Goal: Task Accomplishment & Management: Use online tool/utility

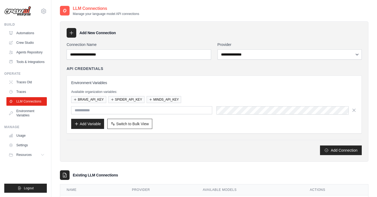
scroll to position [26, 0]
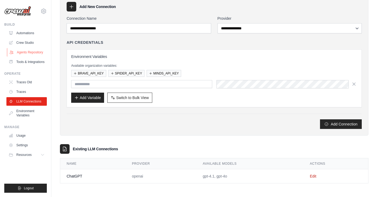
click at [32, 50] on link "Agents Repository" at bounding box center [27, 52] width 40 height 9
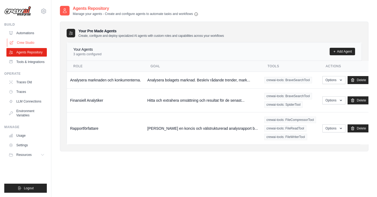
click at [32, 44] on link "Crew Studio" at bounding box center [27, 42] width 40 height 9
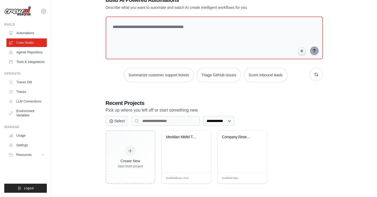
scroll to position [18, 0]
click at [195, 150] on div "Meridian MMM Tool Development" at bounding box center [186, 151] width 49 height 42
click at [26, 106] on link "LLM Connections" at bounding box center [27, 101] width 40 height 9
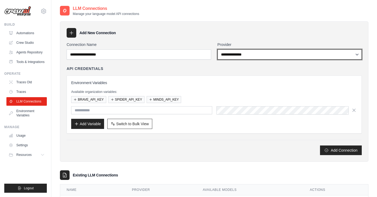
click at [233, 56] on select "**********" at bounding box center [289, 54] width 144 height 10
select select "******"
click at [217, 49] on select "**********" at bounding box center [289, 54] width 144 height 10
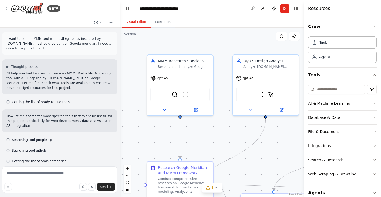
scroll to position [1344, 0]
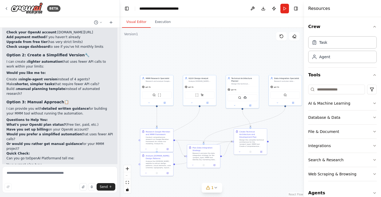
drag, startPoint x: 268, startPoint y: 74, endPoint x: 207, endPoint y: 59, distance: 62.1
click at [207, 59] on div ".deletable-edge-delete-btn { width: 20px; height: 20px; border: 0px solid #ffff…" at bounding box center [212, 113] width 184 height 170
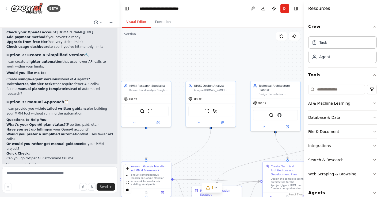
drag, startPoint x: 206, startPoint y: 58, endPoint x: 226, endPoint y: 69, distance: 22.7
click at [226, 69] on div ".deletable-edge-delete-btn { width: 20px; height: 20px; border: 0px solid #ffff…" at bounding box center [212, 113] width 184 height 170
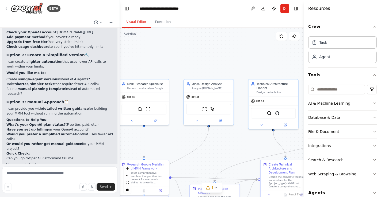
click at [272, 62] on div ".deletable-edge-delete-btn { width: 20px; height: 20px; border: 0px solid #ffff…" at bounding box center [212, 113] width 184 height 170
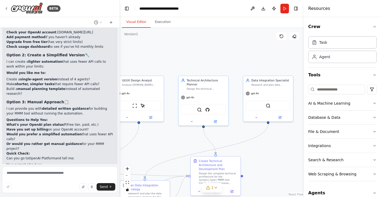
drag, startPoint x: 257, startPoint y: 67, endPoint x: 187, endPoint y: 64, distance: 70.9
click at [187, 64] on div ".deletable-edge-delete-btn { width: 20px; height: 20px; border: 0px solid #ffff…" at bounding box center [212, 113] width 184 height 170
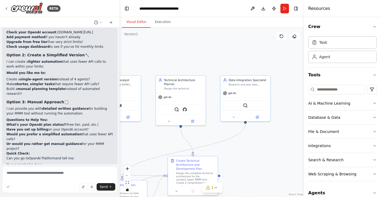
drag, startPoint x: 241, startPoint y: 62, endPoint x: 215, endPoint y: 61, distance: 25.4
click at [215, 61] on div ".deletable-edge-delete-btn { width: 20px; height: 20px; border: 0px solid #ffff…" at bounding box center [212, 113] width 184 height 170
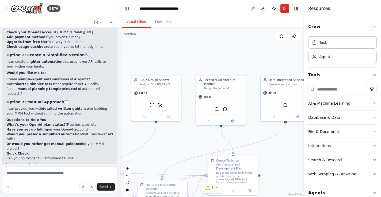
drag, startPoint x: 222, startPoint y: 61, endPoint x: 259, endPoint y: 59, distance: 37.8
click at [279, 59] on div ".deletable-edge-delete-btn { width: 20px; height: 20px; border: 0px solid #ffff…" at bounding box center [212, 113] width 184 height 170
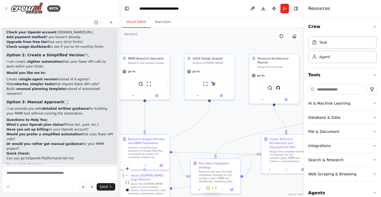
drag, startPoint x: 212, startPoint y: 58, endPoint x: 250, endPoint y: 38, distance: 43.0
click at [250, 38] on div ".deletable-edge-delete-btn { width: 20px; height: 20px; border: 0px solid #ffff…" at bounding box center [212, 113] width 184 height 170
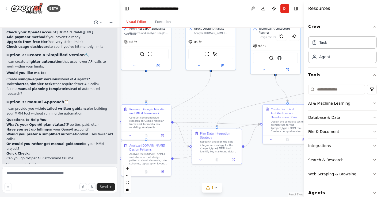
drag, startPoint x: 241, startPoint y: 109, endPoint x: 243, endPoint y: 75, distance: 34.3
click at [243, 75] on div ".deletable-edge-delete-btn { width: 20px; height: 20px; border: 0px solid #ffff…" at bounding box center [212, 113] width 184 height 170
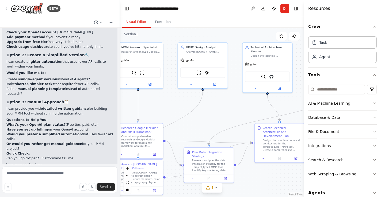
drag, startPoint x: 229, startPoint y: 89, endPoint x: 223, endPoint y: 107, distance: 19.3
click at [223, 107] on div ".deletable-edge-delete-btn { width: 20px; height: 20px; border: 0px solid #ffff…" at bounding box center [212, 113] width 184 height 170
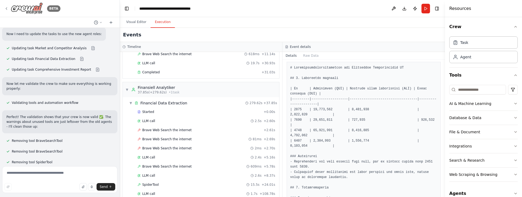
click at [28, 11] on img at bounding box center [27, 8] width 32 height 12
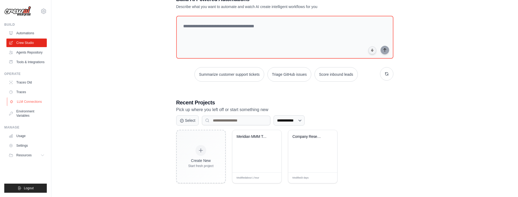
click at [30, 106] on link "LLM Connections" at bounding box center [27, 101] width 40 height 9
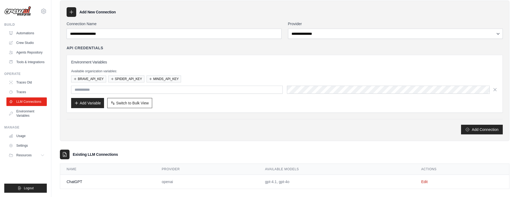
scroll to position [27, 0]
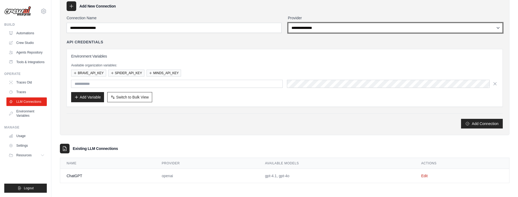
click at [305, 29] on select "**********" at bounding box center [395, 28] width 215 height 10
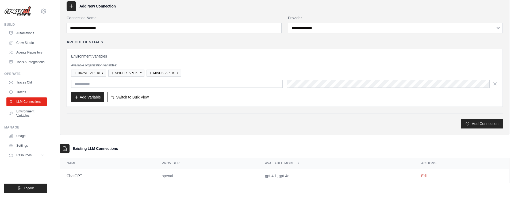
click at [308, 33] on div "**********" at bounding box center [285, 71] width 436 height 113
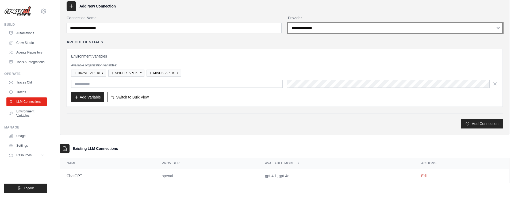
click at [311, 28] on select "**********" at bounding box center [395, 28] width 215 height 10
select select "******"
click at [288, 23] on select "**********" at bounding box center [395, 28] width 215 height 10
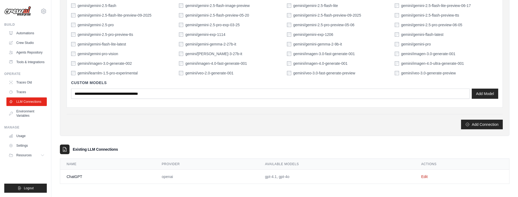
scroll to position [238, 0]
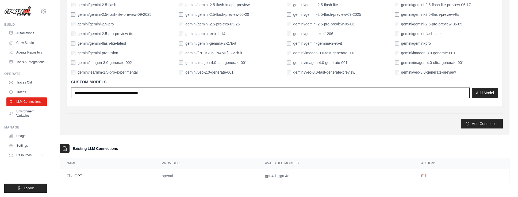
click at [179, 96] on input "text" at bounding box center [270, 93] width 398 height 10
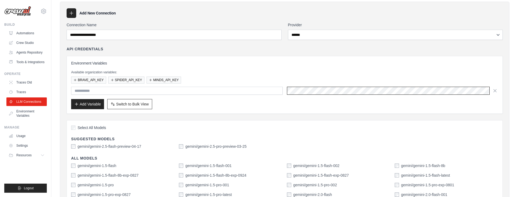
scroll to position [18, 0]
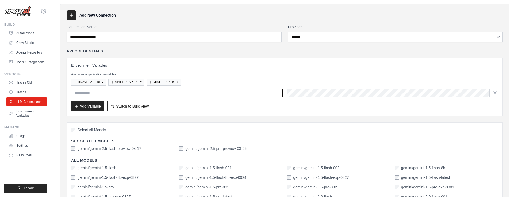
click at [133, 91] on input "text" at bounding box center [176, 93] width 211 height 8
paste input "**********"
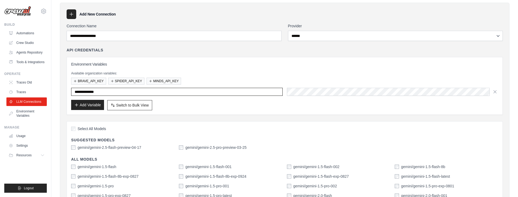
type input "**********"
click at [90, 106] on button "Add Variable" at bounding box center [87, 105] width 33 height 10
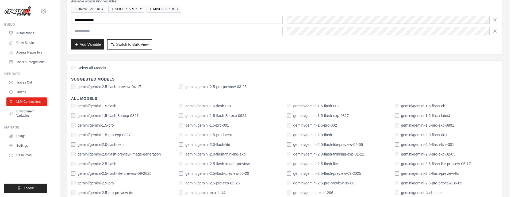
scroll to position [249, 0]
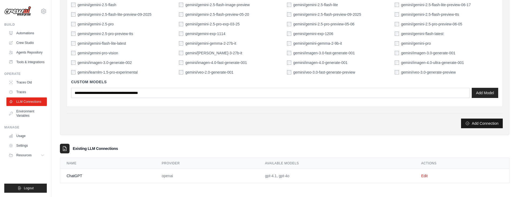
click at [475, 124] on button "Add Connection" at bounding box center [482, 123] width 42 height 10
type input "******"
click at [474, 125] on button "Add Connection" at bounding box center [482, 123] width 42 height 10
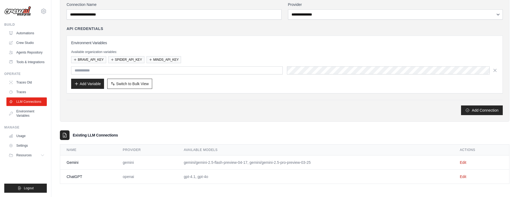
scroll to position [59, 0]
click at [22, 43] on link "Crew Studio" at bounding box center [27, 42] width 40 height 9
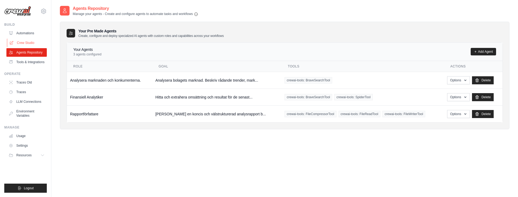
click at [28, 41] on link "Crew Studio" at bounding box center [27, 42] width 40 height 9
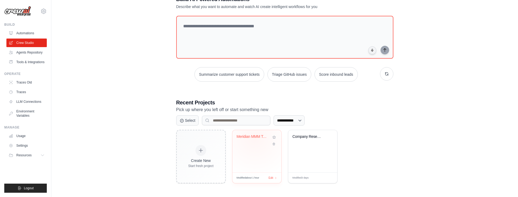
click at [254, 140] on div "Meridian MMM Tool Development" at bounding box center [257, 140] width 40 height 12
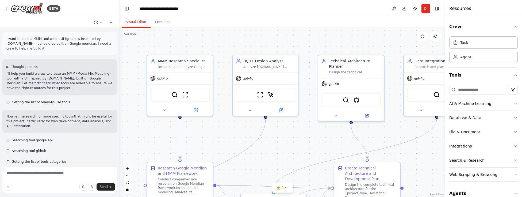
scroll to position [1344, 0]
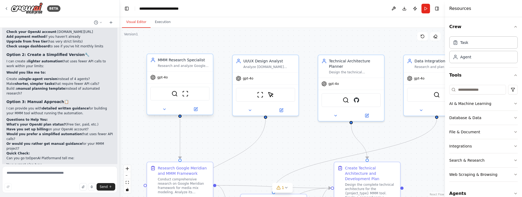
click at [181, 69] on div "MMM Research Specialist Research and analyze Google Meridian framework, MMM met…" at bounding box center [180, 62] width 66 height 17
click at [164, 80] on div "gpt-4o" at bounding box center [180, 77] width 66 height 12
click at [197, 108] on icon at bounding box center [196, 109] width 4 height 4
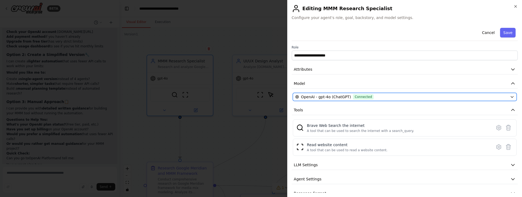
click at [319, 96] on span "OpenAI - gpt-4o (ChatGPT)" at bounding box center [326, 96] width 50 height 5
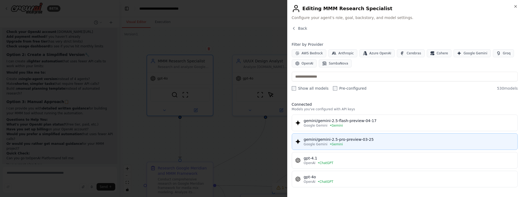
click at [357, 138] on div "gemini/gemini-2.5-pro-preview-03-25" at bounding box center [409, 139] width 210 height 5
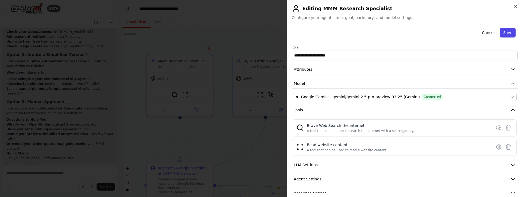
click at [506, 33] on button "Save" at bounding box center [508, 33] width 16 height 10
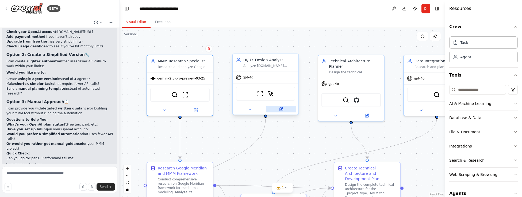
click at [282, 109] on icon at bounding box center [281, 108] width 2 height 2
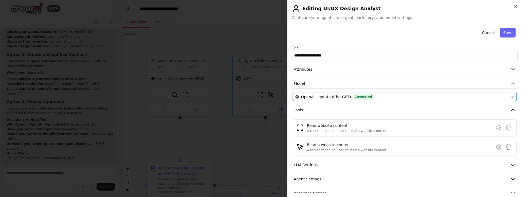
click at [334, 99] on span "OpenAI - gpt-4o (ChatGPT)" at bounding box center [326, 96] width 50 height 5
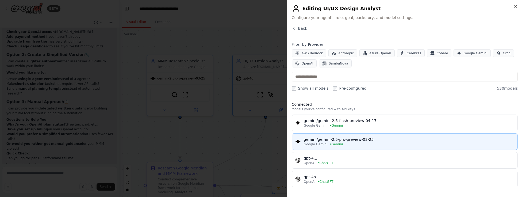
click at [349, 140] on div "gemini/gemini-2.5-pro-preview-03-25" at bounding box center [409, 139] width 210 height 5
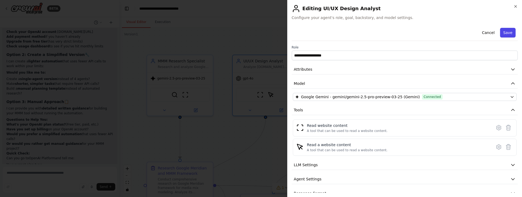
click at [501, 32] on button "Save" at bounding box center [508, 33] width 16 height 10
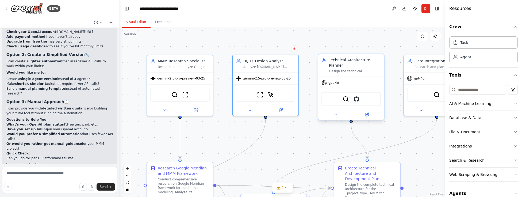
click at [351, 83] on div "gpt-4o" at bounding box center [351, 83] width 66 height 12
click at [370, 113] on button at bounding box center [367, 114] width 30 height 6
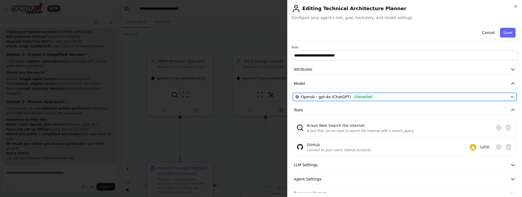
click at [352, 99] on button "OpenAI - gpt-4o (ChatGPT) Connected" at bounding box center [405, 97] width 224 height 8
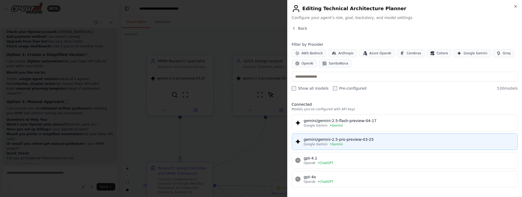
click at [342, 145] on div "Google Gemini • Gemini" at bounding box center [409, 144] width 210 height 4
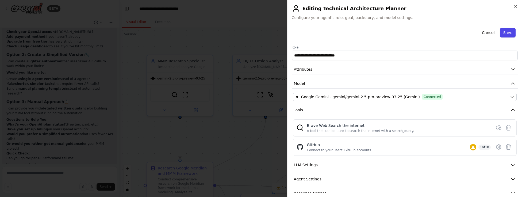
click at [500, 33] on button "Save" at bounding box center [508, 33] width 16 height 10
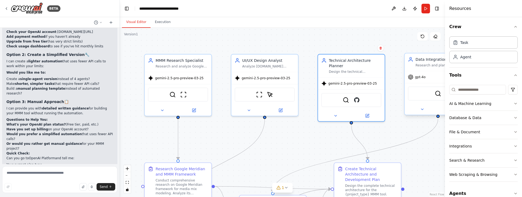
click at [421, 79] on div "gpt-4o" at bounding box center [417, 76] width 18 height 5
click at [422, 77] on span "gpt-4o" at bounding box center [420, 77] width 11 height 4
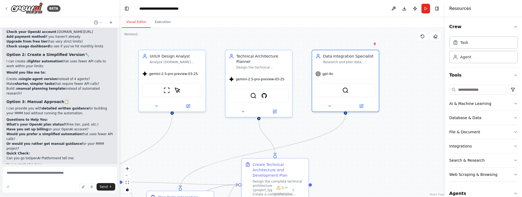
drag, startPoint x: 403, startPoint y: 132, endPoint x: 311, endPoint y: 128, distance: 92.3
click at [311, 128] on div ".deletable-edge-delete-btn { width: 20px; height: 20px; border: 0px solid #ffff…" at bounding box center [282, 112] width 325 height 169
click at [364, 106] on button at bounding box center [361, 105] width 30 height 6
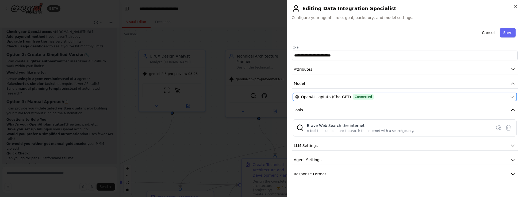
click at [333, 98] on span "OpenAI - gpt-4o (ChatGPT)" at bounding box center [326, 96] width 50 height 5
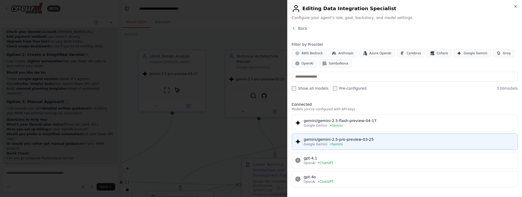
click at [348, 138] on div "gemini/gemini-2.5-pro-preview-03-25" at bounding box center [409, 139] width 210 height 5
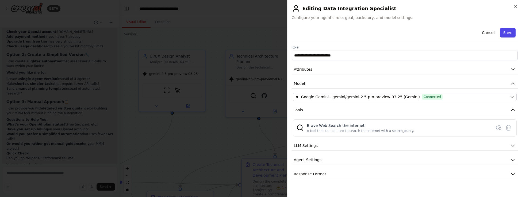
click at [503, 33] on button "Save" at bounding box center [508, 33] width 16 height 10
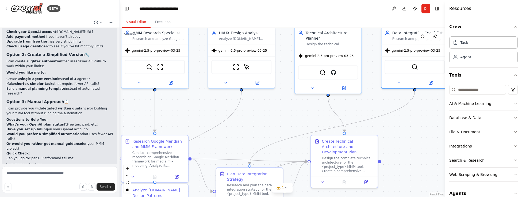
drag, startPoint x: 234, startPoint y: 132, endPoint x: 301, endPoint y: 111, distance: 69.4
click at [301, 111] on div ".deletable-edge-delete-btn { width: 20px; height: 20px; border: 0px solid #ffff…" at bounding box center [282, 112] width 325 height 169
click at [426, 9] on button "Run" at bounding box center [425, 9] width 9 height 10
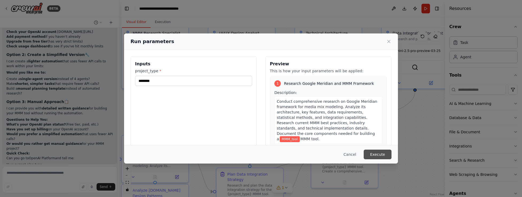
click at [381, 156] on button "Execute" at bounding box center [378, 154] width 28 height 10
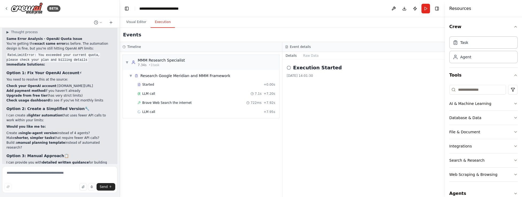
scroll to position [1388, 0]
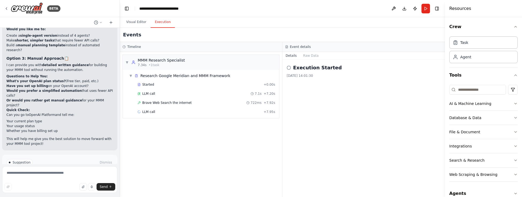
click at [59, 183] on span "Help fix error" at bounding box center [62, 185] width 21 height 4
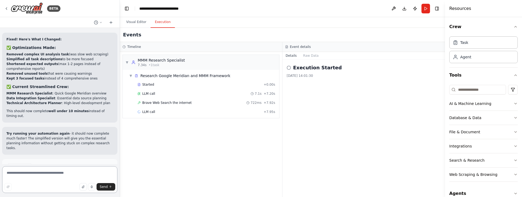
scroll to position [1761, 0]
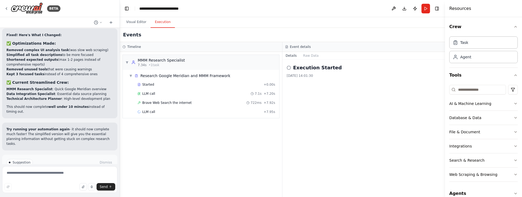
click at [58, 183] on span "Run Automation" at bounding box center [62, 185] width 26 height 4
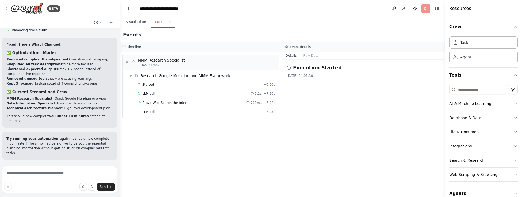
scroll to position [1718, 0]
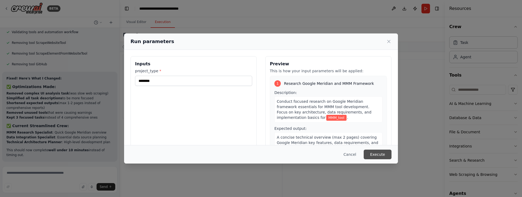
click at [381, 153] on button "Execute" at bounding box center [378, 154] width 28 height 10
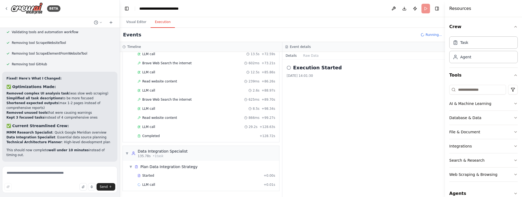
scroll to position [1761, 0]
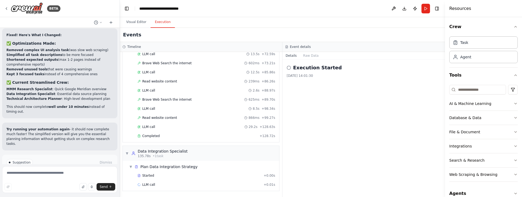
click at [89, 181] on button "Help fix error" at bounding box center [59, 185] width 107 height 9
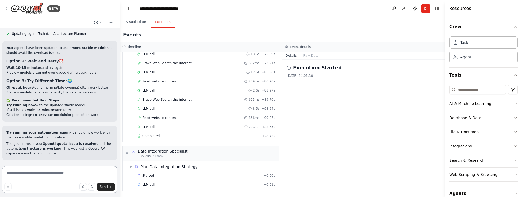
scroll to position [2016, 0]
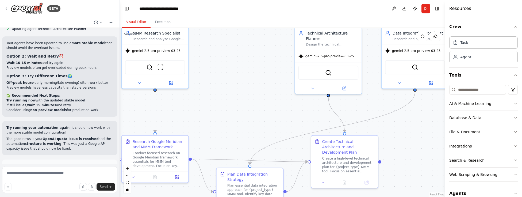
click at [141, 19] on button "Visual Editor" at bounding box center [136, 22] width 29 height 11
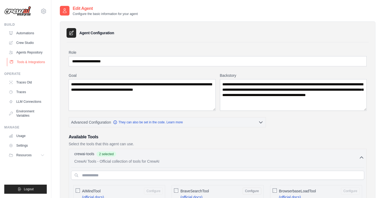
scroll to position [824, 0]
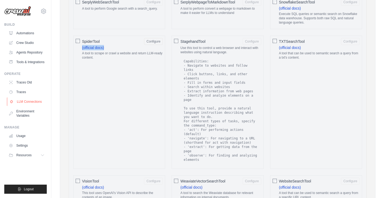
click at [25, 105] on link "LLM Connections" at bounding box center [27, 101] width 40 height 9
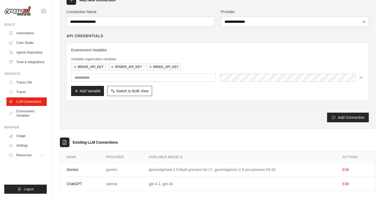
scroll to position [40, 0]
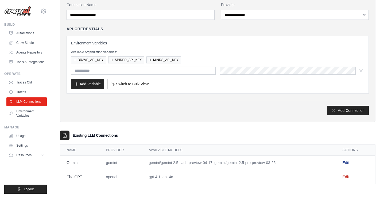
click at [349, 163] on link "Edit" at bounding box center [346, 162] width 6 height 4
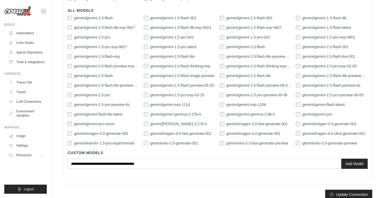
scroll to position [175, 0]
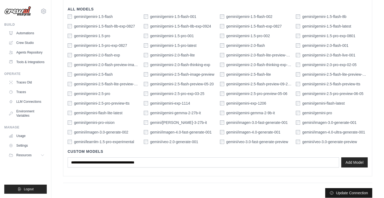
click at [364, 192] on button "Update Connection" at bounding box center [348, 193] width 47 height 10
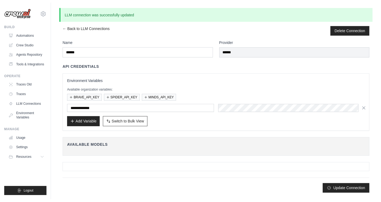
scroll to position [0, 0]
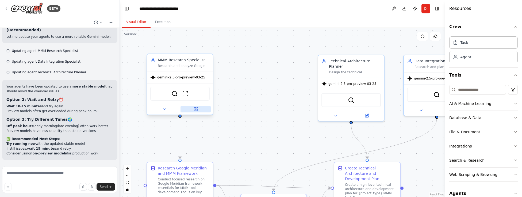
click at [199, 109] on button at bounding box center [195, 109] width 30 height 6
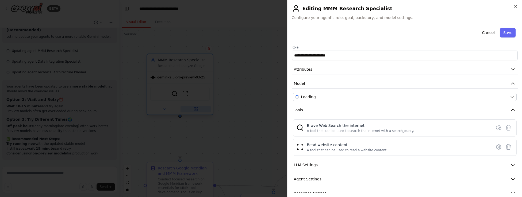
scroll to position [1973, 0]
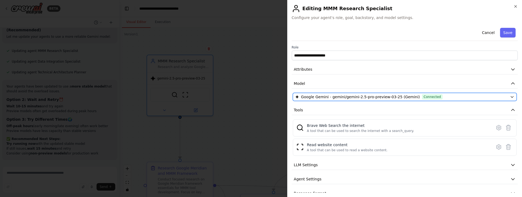
click at [349, 96] on span "Google Gemini - gemini/gemini-2.5-pro-preview-03-25 (Gemini)" at bounding box center [360, 96] width 119 height 5
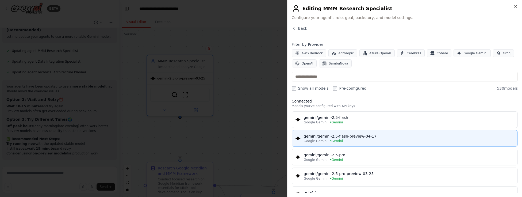
scroll to position [5, 0]
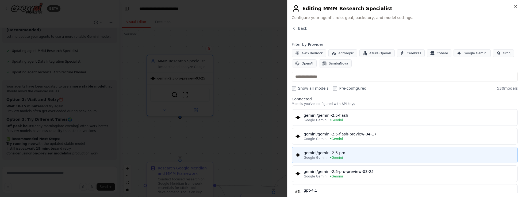
click at [355, 157] on div "Google Gemini • Gemini" at bounding box center [409, 157] width 210 height 4
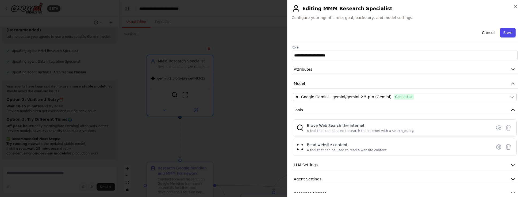
click at [502, 36] on button "Save" at bounding box center [508, 33] width 16 height 10
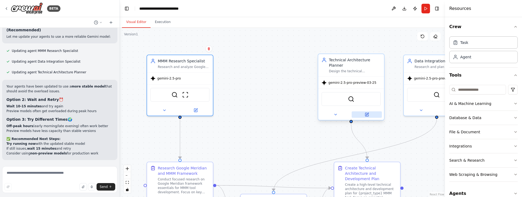
click at [370, 115] on button at bounding box center [367, 114] width 30 height 6
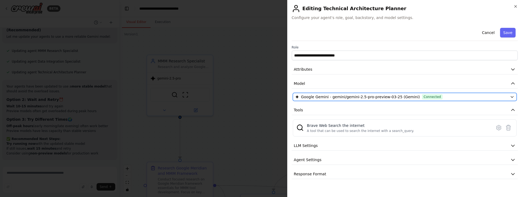
click at [351, 98] on span "Google Gemini - gemini/gemini-2.5-pro-preview-03-25 (Gemini)" at bounding box center [360, 96] width 119 height 5
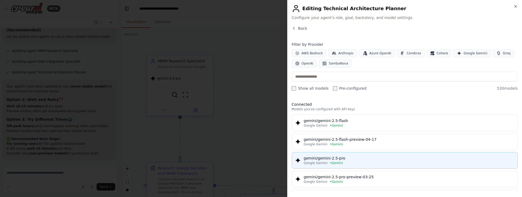
click at [353, 158] on div "gemini/gemini-2.5-pro" at bounding box center [409, 157] width 210 height 5
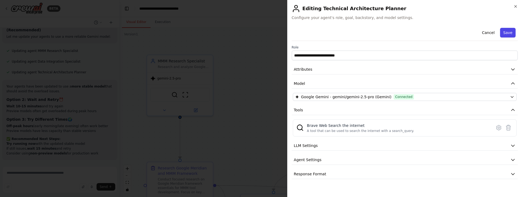
click at [506, 33] on button "Save" at bounding box center [508, 33] width 16 height 10
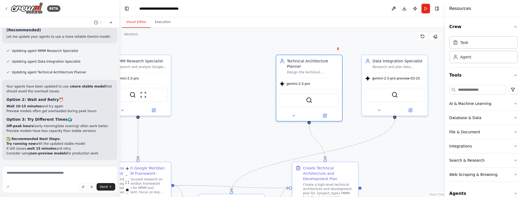
drag, startPoint x: 422, startPoint y: 142, endPoint x: 360, endPoint y: 141, distance: 62.0
click at [360, 141] on div ".deletable-edge-delete-btn { width: 20px; height: 20px; border: 0px solid #ffff…" at bounding box center [282, 112] width 325 height 169
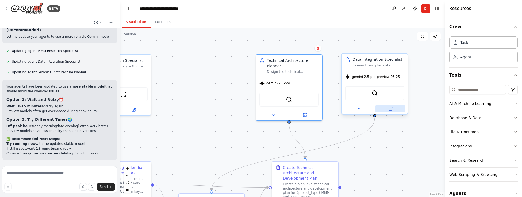
click at [395, 110] on button at bounding box center [390, 108] width 30 height 6
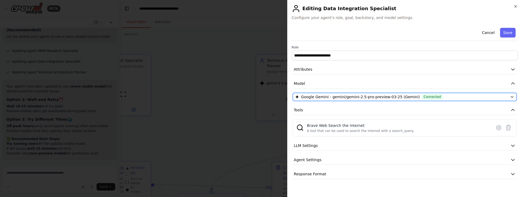
click at [422, 97] on span "Connected" at bounding box center [432, 96] width 21 height 5
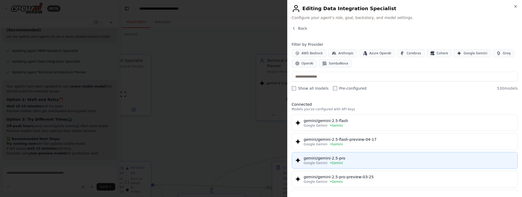
click at [364, 157] on div "gemini/gemini-2.5-pro" at bounding box center [409, 157] width 210 height 5
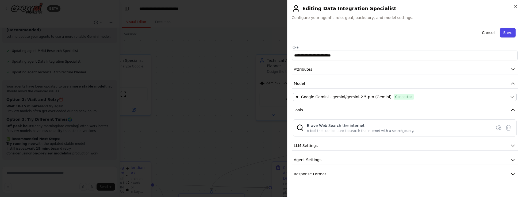
click at [505, 34] on button "Save" at bounding box center [508, 33] width 16 height 10
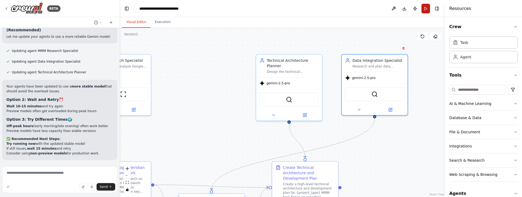
click at [423, 10] on button "Run" at bounding box center [425, 9] width 9 height 10
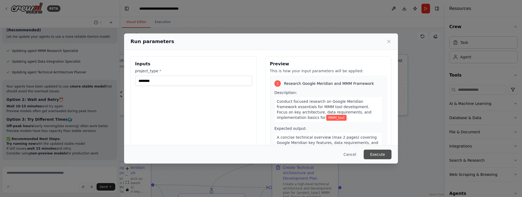
click at [377, 152] on button "Execute" at bounding box center [378, 154] width 28 height 10
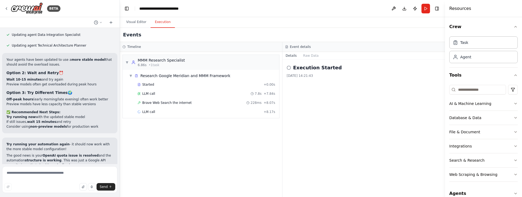
scroll to position [2016, 0]
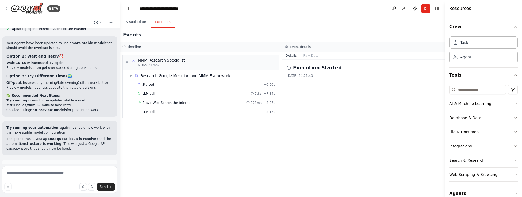
click at [67, 188] on span "Help fix error" at bounding box center [62, 190] width 21 height 4
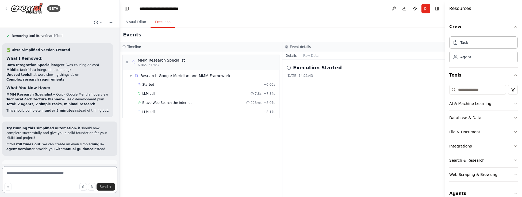
scroll to position [2307, 0]
click at [64, 188] on span "Run Automation" at bounding box center [62, 190] width 26 height 4
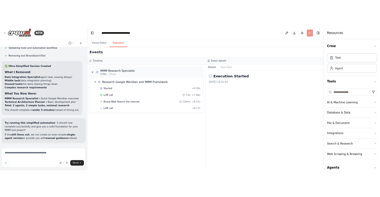
scroll to position [2264, 0]
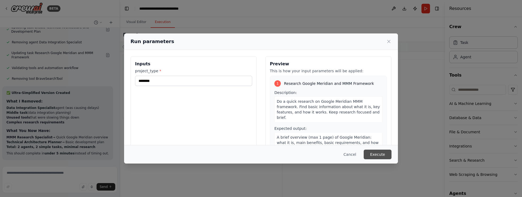
click at [388, 156] on button "Execute" at bounding box center [378, 154] width 28 height 10
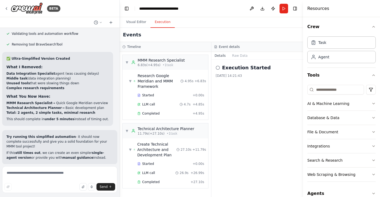
scroll to position [2307, 0]
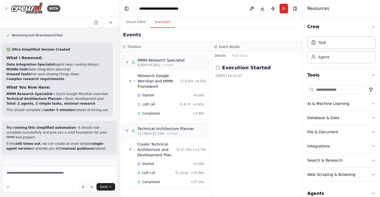
click at [64, 188] on span "Improve automation" at bounding box center [62, 190] width 33 height 4
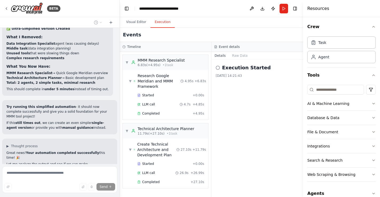
scroll to position [2333, 0]
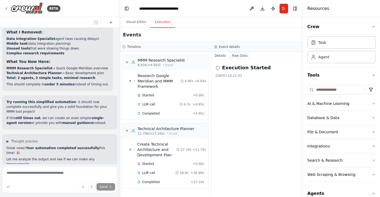
click at [238, 59] on button "Raw Data" at bounding box center [240, 55] width 22 height 7
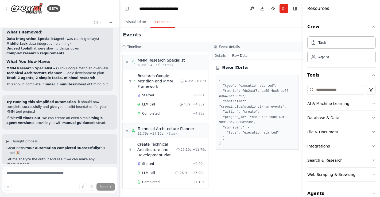
click at [225, 58] on button "Details" at bounding box center [220, 55] width 18 height 7
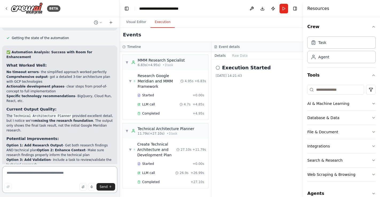
scroll to position [2483, 0]
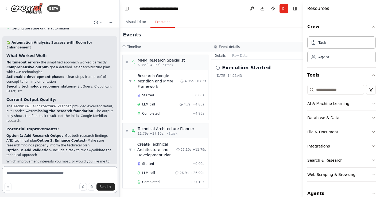
click at [58, 173] on textarea at bounding box center [59, 179] width 115 height 27
type textarea "*"
click at [232, 60] on div "Execution Started 29/09/2025, 14:21:43" at bounding box center [257, 128] width 92 height 137
click at [236, 57] on button "Raw Data" at bounding box center [240, 55] width 22 height 7
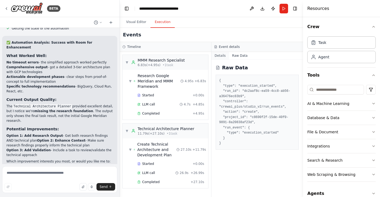
click at [221, 57] on button "Details" at bounding box center [220, 55] width 18 height 7
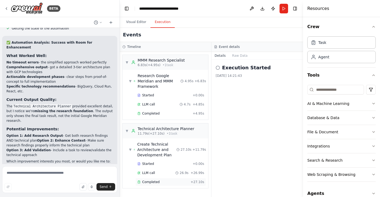
click at [155, 184] on div "Completed + 27.10s" at bounding box center [171, 182] width 71 height 8
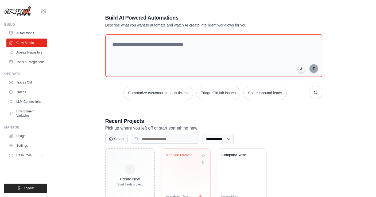
click at [190, 160] on div "Meridian MMM Tool Development" at bounding box center [186, 159] width 40 height 12
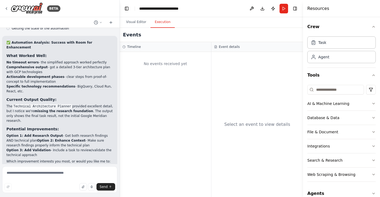
click at [161, 22] on button "Execution" at bounding box center [163, 22] width 24 height 11
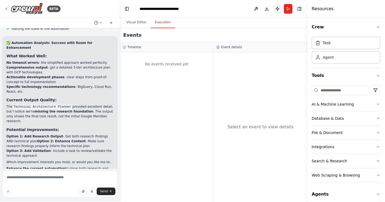
scroll to position [2478, 0]
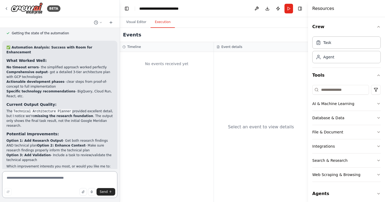
click at [55, 178] on textarea at bounding box center [59, 184] width 115 height 27
type textarea "**********"
click at [133, 24] on button "Visual Editor" at bounding box center [136, 22] width 29 height 11
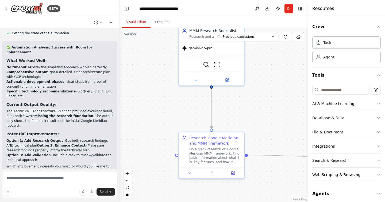
drag, startPoint x: 214, startPoint y: 126, endPoint x: 248, endPoint y: 92, distance: 48.8
click at [248, 92] on div ".deletable-edge-delete-btn { width: 20px; height: 20px; border: 0px solid #ffff…" at bounding box center [214, 115] width 188 height 174
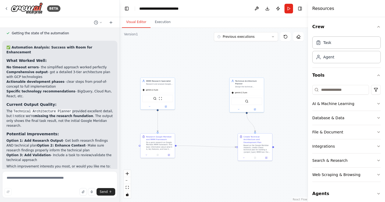
drag, startPoint x: 268, startPoint y: 95, endPoint x: 193, endPoint y: 116, distance: 77.3
click at [193, 116] on div ".deletable-edge-delete-btn { width: 20px; height: 20px; border: 0px solid #ffff…" at bounding box center [214, 115] width 188 height 174
click at [55, 180] on textarea at bounding box center [59, 184] width 115 height 27
click at [48, 178] on textarea at bounding box center [59, 184] width 115 height 27
type textarea "**********"
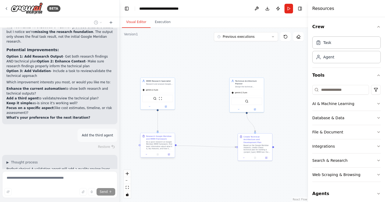
scroll to position [2567, 0]
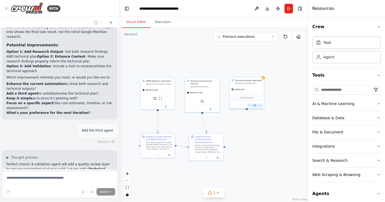
click at [257, 105] on button at bounding box center [255, 104] width 16 height 3
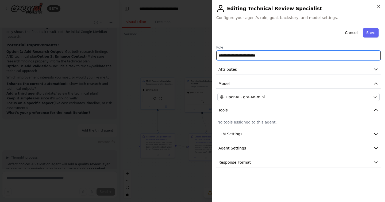
click at [271, 58] on input "**********" at bounding box center [298, 56] width 164 height 10
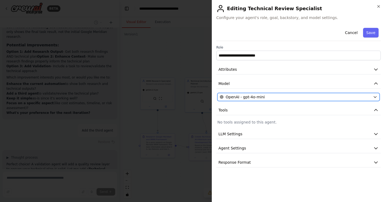
click at [271, 99] on button "OpenAI - gpt-4o-mini" at bounding box center [298, 97] width 162 height 8
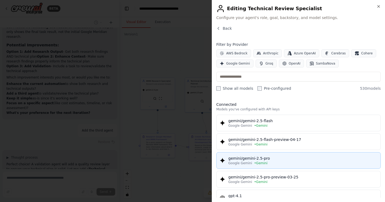
click at [281, 163] on div "Google Gemini • Gemini" at bounding box center [302, 163] width 149 height 4
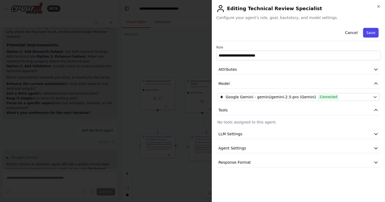
click at [371, 34] on button "Save" at bounding box center [371, 33] width 16 height 10
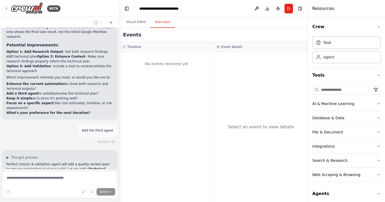
click at [164, 25] on button "Execution" at bounding box center [163, 22] width 24 height 11
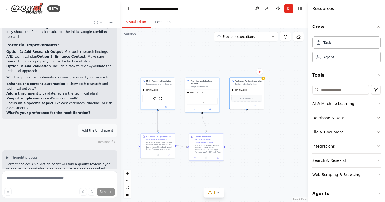
click at [141, 22] on button "Visual Editor" at bounding box center [136, 22] width 29 height 11
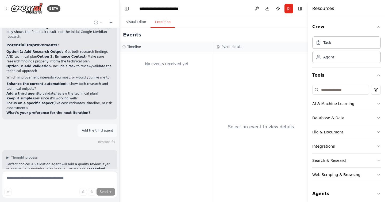
click at [161, 20] on button "Execution" at bounding box center [163, 22] width 24 height 11
click at [232, 48] on h3 "Event details" at bounding box center [231, 47] width 21 height 4
click at [183, 46] on div "Timeline" at bounding box center [166, 47] width 88 height 4
click at [140, 21] on button "Visual Editor" at bounding box center [136, 22] width 29 height 11
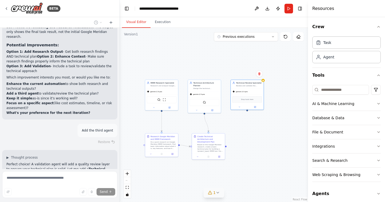
click at [215, 195] on button "1" at bounding box center [214, 192] width 21 height 10
click at [85, 195] on div "Thinking..." at bounding box center [59, 201] width 115 height 13
click at [252, 165] on icon at bounding box center [254, 164] width 4 height 4
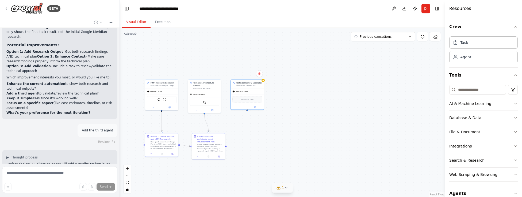
scroll to position [2375, 0]
